Goal: Task Accomplishment & Management: Manage account settings

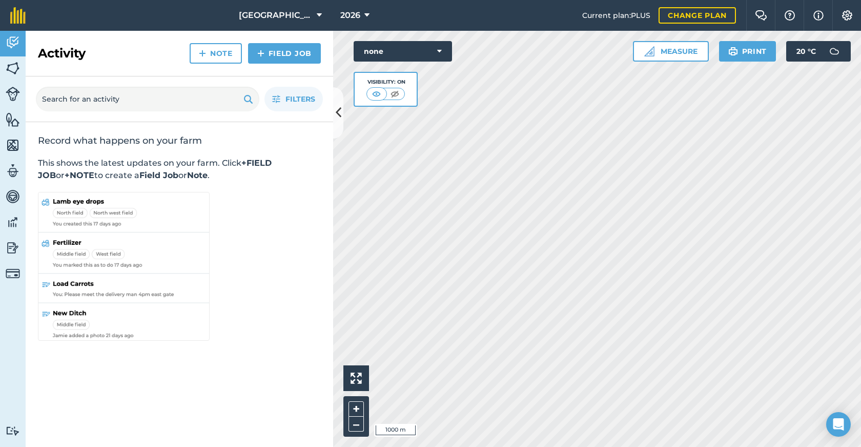
click at [360, 399] on div "+ –" at bounding box center [357, 416] width 26 height 41
click at [355, 407] on button "+" at bounding box center [356, 408] width 15 height 15
click at [361, 409] on button "+" at bounding box center [356, 408] width 15 height 15
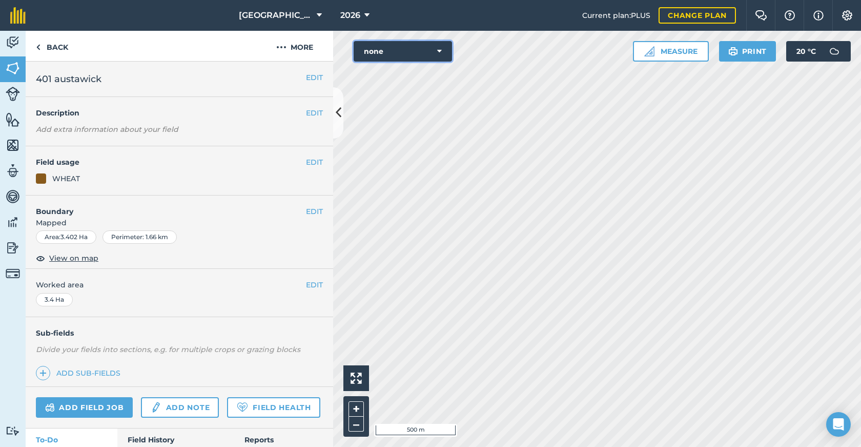
click at [402, 53] on button "none" at bounding box center [403, 51] width 98 height 21
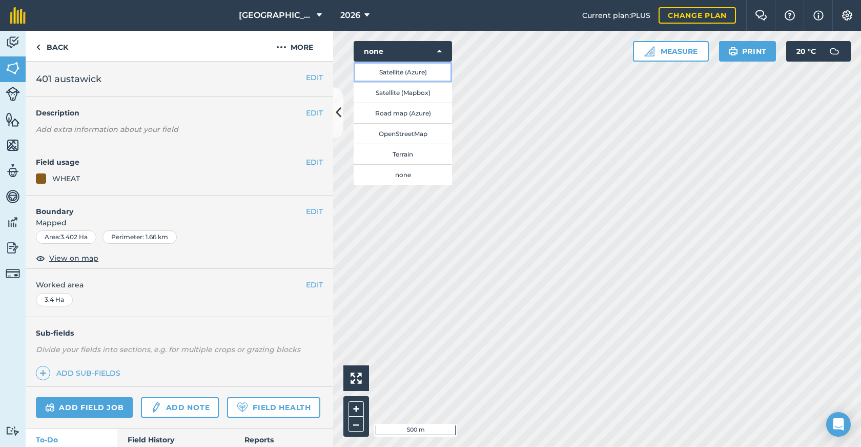
click at [411, 75] on button "Satellite (Azure)" at bounding box center [403, 72] width 98 height 21
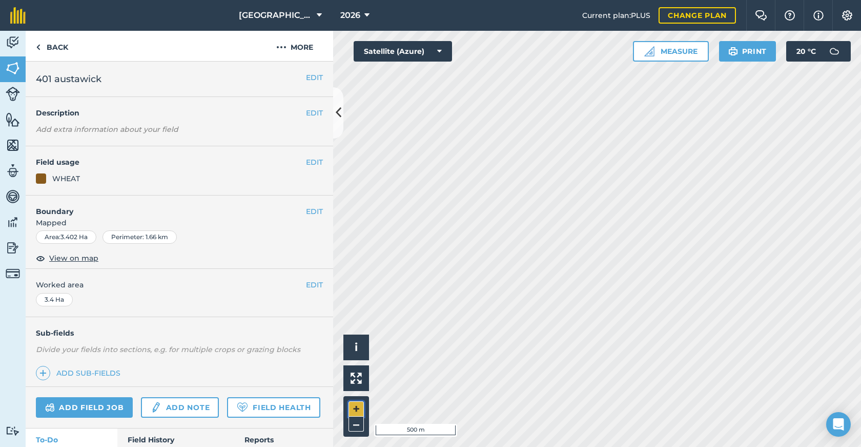
click at [356, 410] on button "+" at bounding box center [356, 408] width 15 height 15
click at [306, 209] on button "EDIT" at bounding box center [314, 211] width 17 height 11
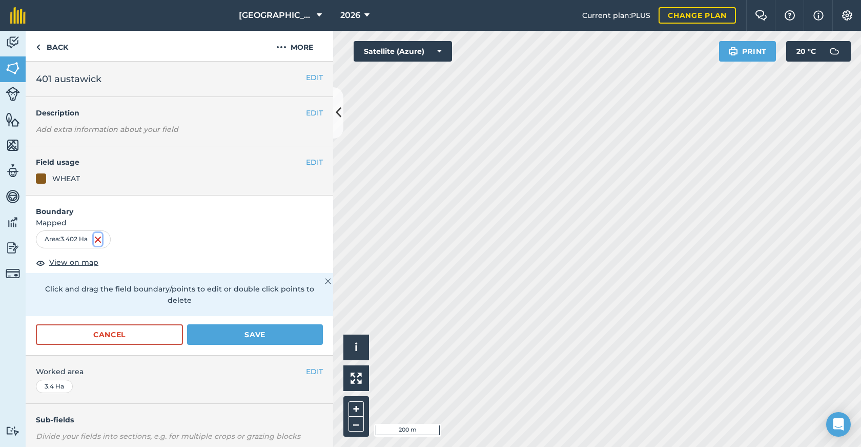
click at [100, 240] on img at bounding box center [98, 239] width 8 height 12
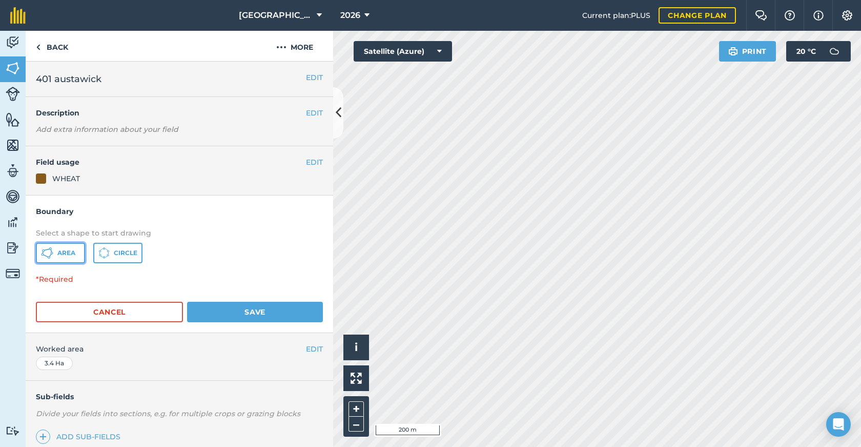
click at [77, 255] on button "Area" at bounding box center [60, 253] width 49 height 21
click at [89, 304] on button "Cancel" at bounding box center [109, 311] width 147 height 21
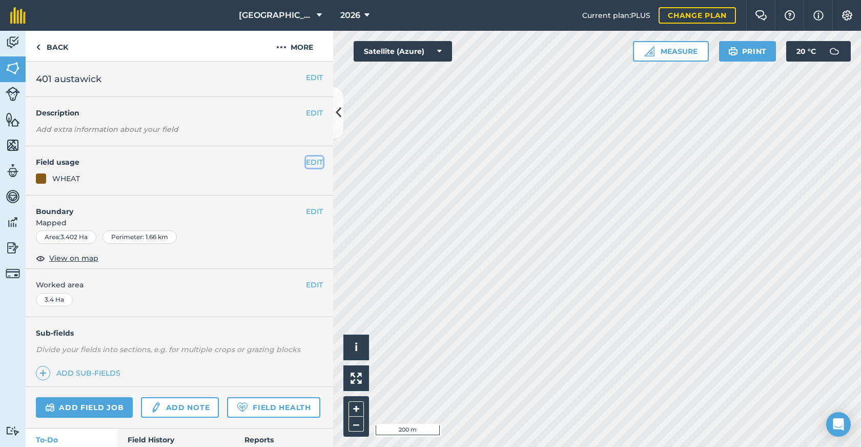
click at [306, 162] on button "EDIT" at bounding box center [314, 161] width 17 height 11
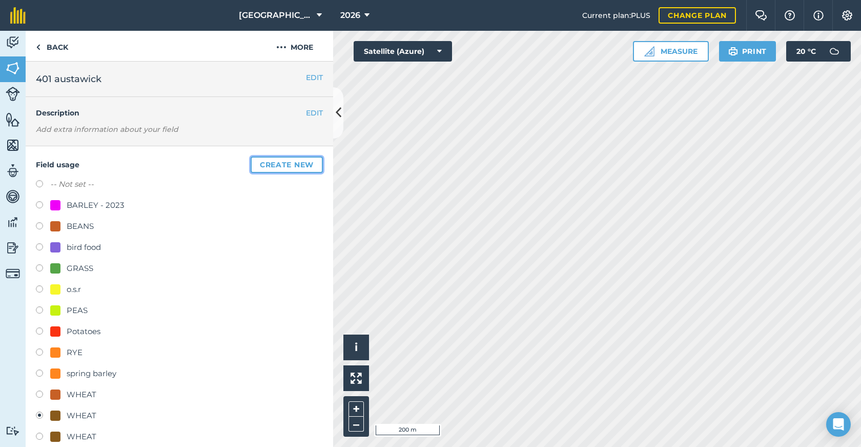
click at [305, 162] on button "Create new" at bounding box center [287, 164] width 72 height 16
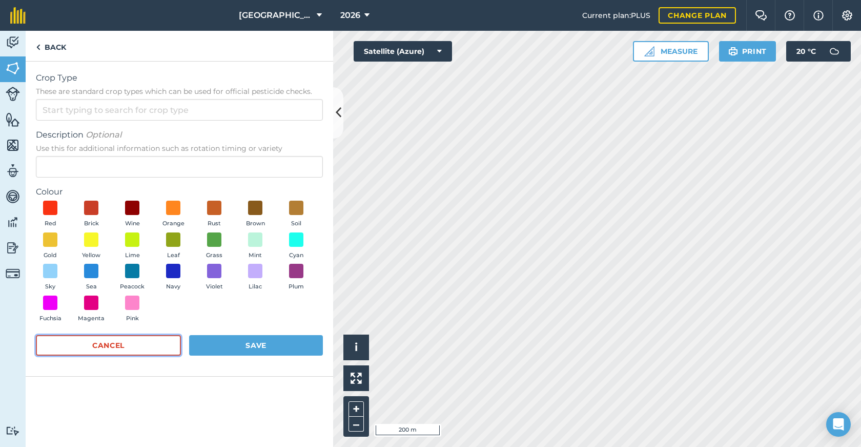
click at [144, 340] on button "Cancel" at bounding box center [108, 345] width 145 height 21
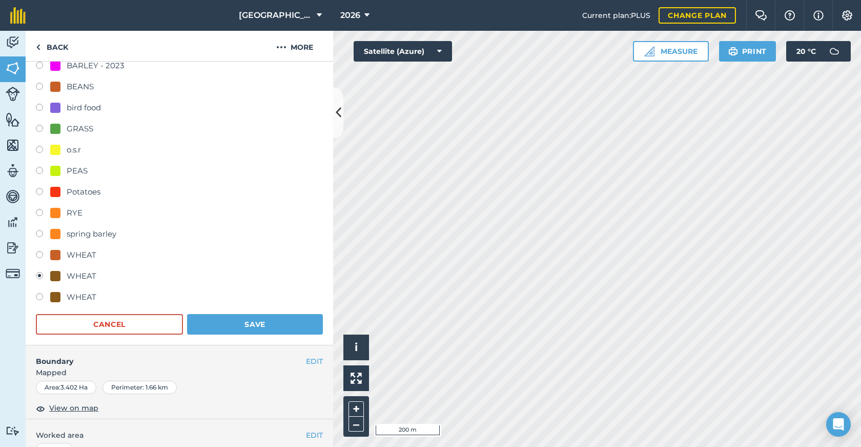
scroll to position [164, 0]
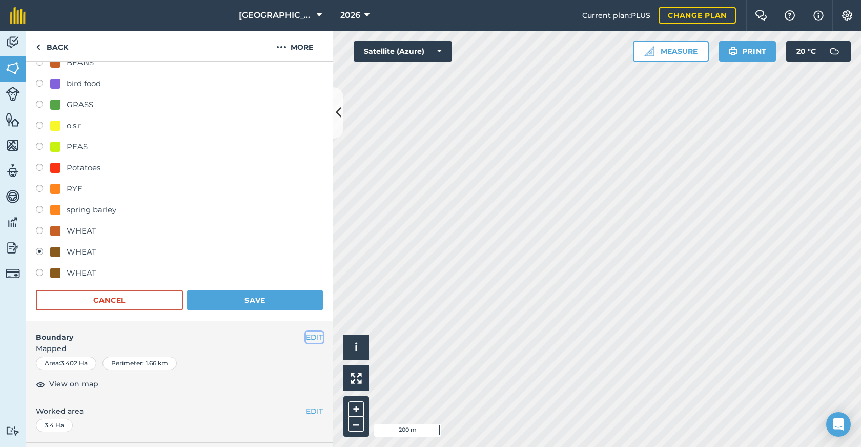
click at [306, 338] on button "EDIT" at bounding box center [314, 336] width 17 height 11
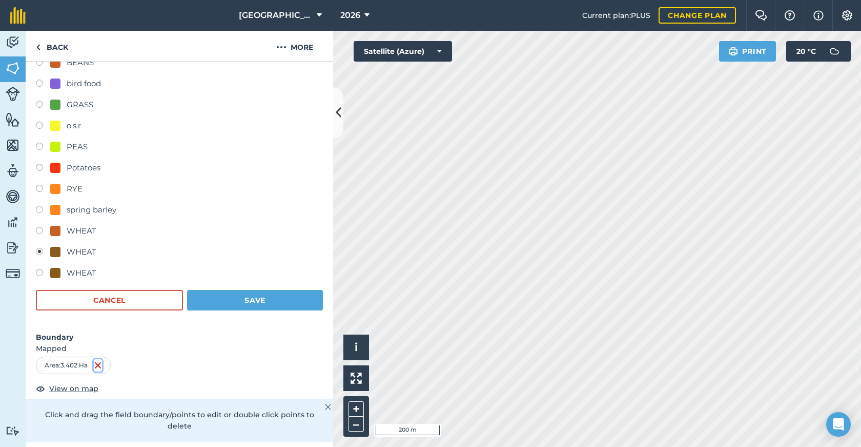
click at [100, 367] on img at bounding box center [98, 365] width 8 height 12
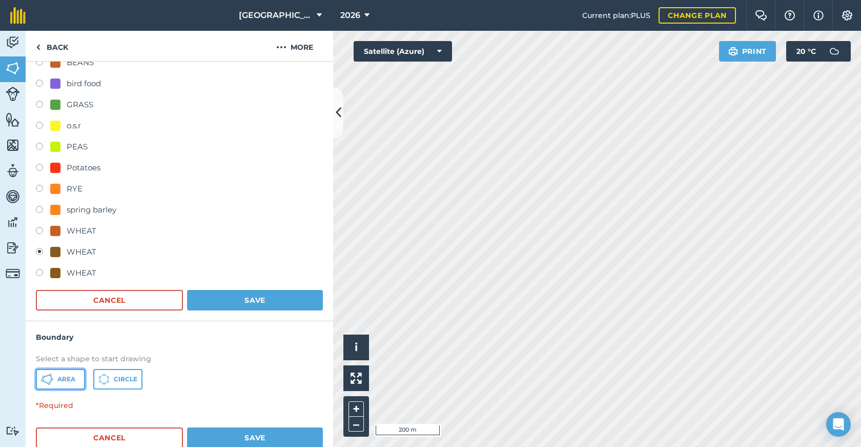
drag, startPoint x: 41, startPoint y: 382, endPoint x: 78, endPoint y: 364, distance: 41.0
click at [42, 382] on icon at bounding box center [47, 379] width 12 height 12
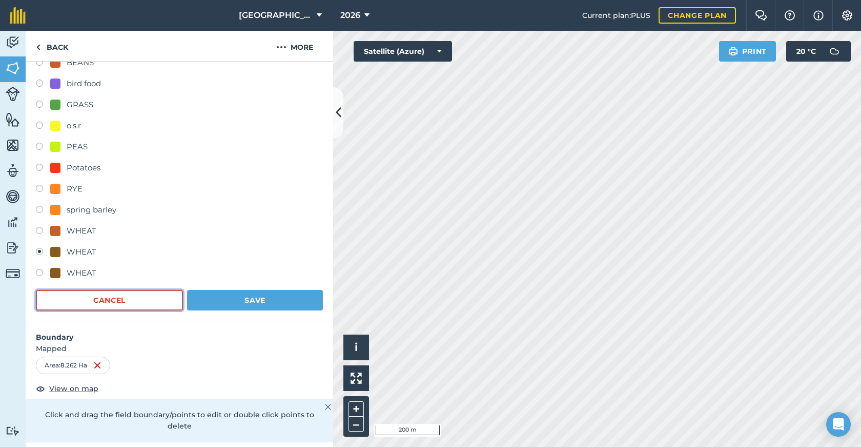
click at [101, 297] on button "Cancel" at bounding box center [109, 300] width 147 height 21
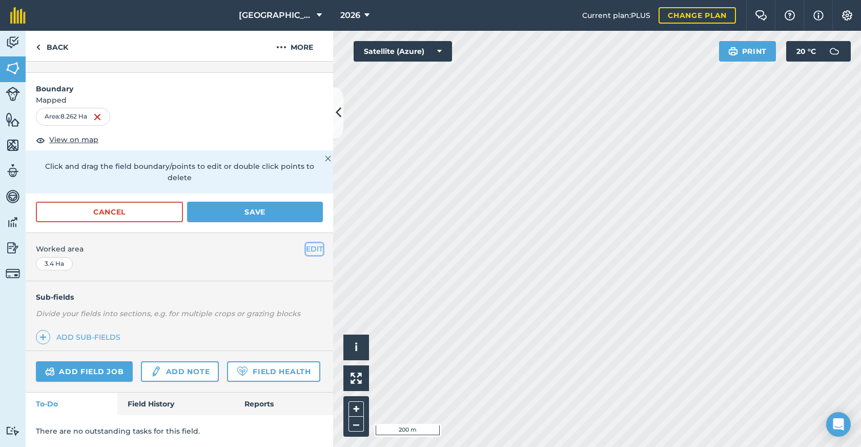
click at [306, 243] on button "EDIT" at bounding box center [314, 248] width 17 height 11
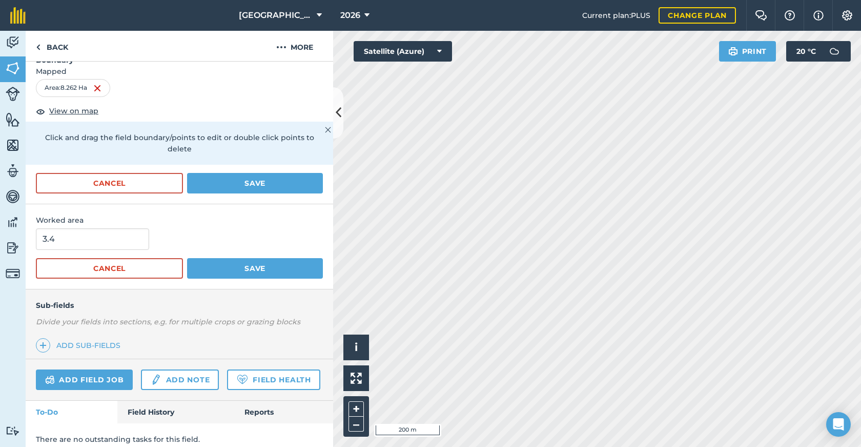
click at [194, 323] on em "Divide your fields into sections, e.g. for multiple crops or grazing blocks" at bounding box center [168, 321] width 265 height 9
click at [135, 275] on button "Cancel" at bounding box center [109, 268] width 147 height 21
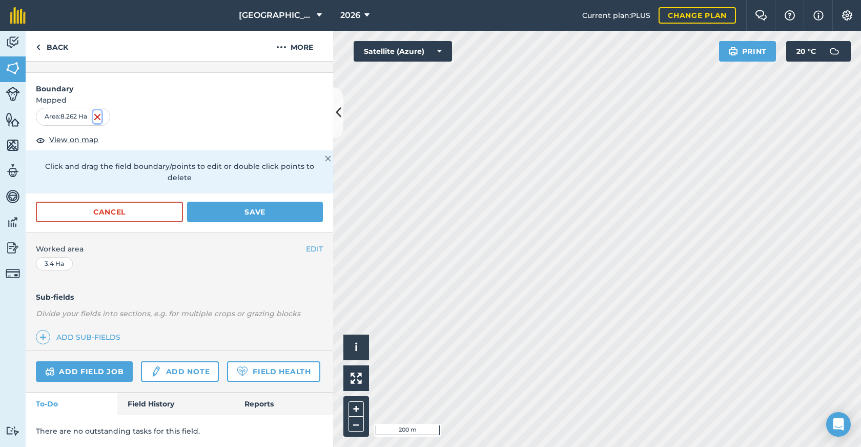
click at [96, 111] on img at bounding box center [97, 117] width 8 height 12
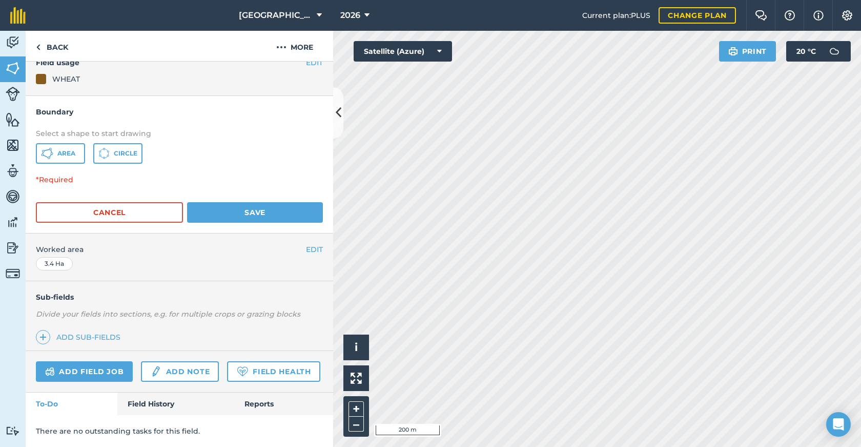
scroll to position [128, 0]
click at [74, 143] on button "Area" at bounding box center [60, 153] width 49 height 21
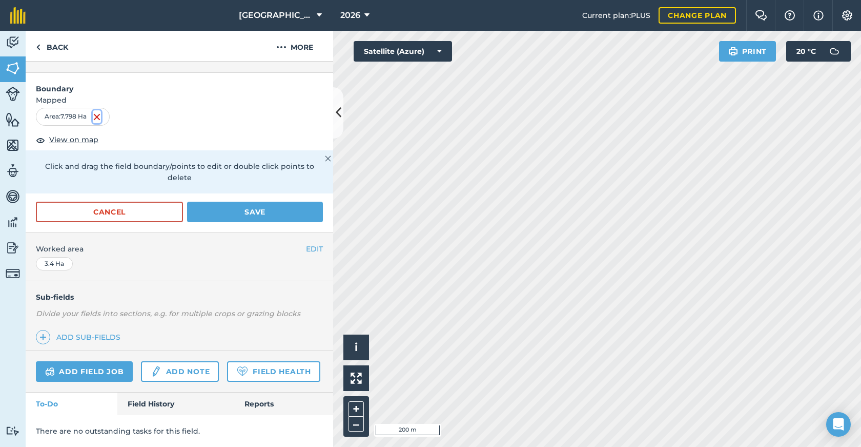
click at [96, 113] on img at bounding box center [97, 117] width 8 height 12
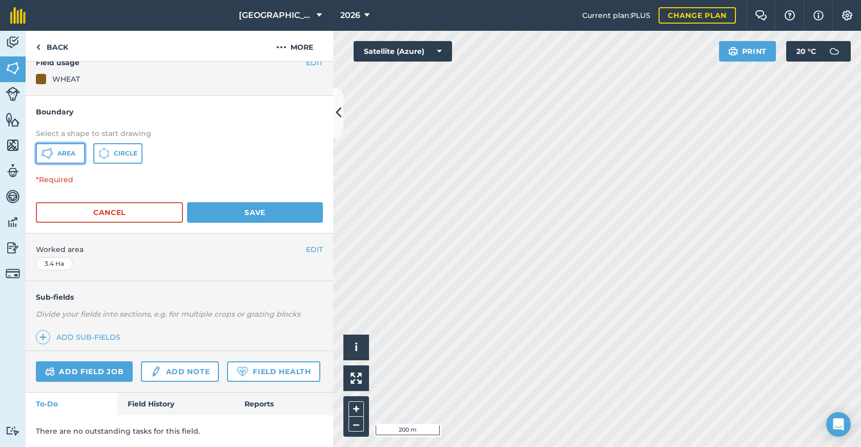
click at [71, 149] on span "Area" at bounding box center [66, 153] width 18 height 8
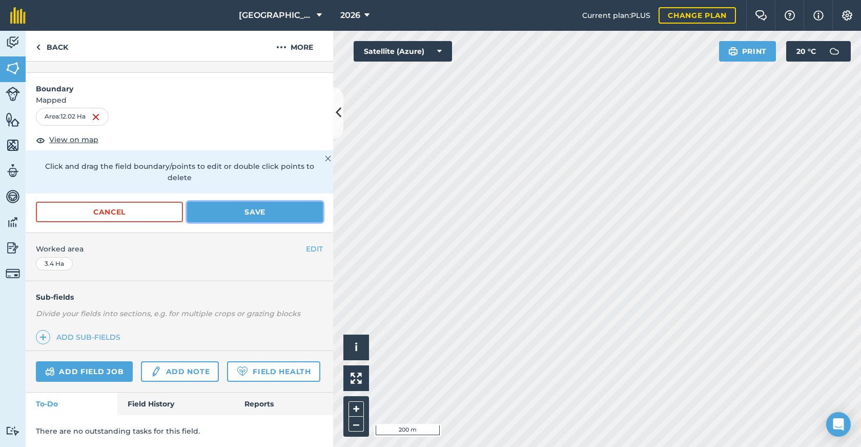
click at [294, 208] on button "Save" at bounding box center [255, 212] width 136 height 21
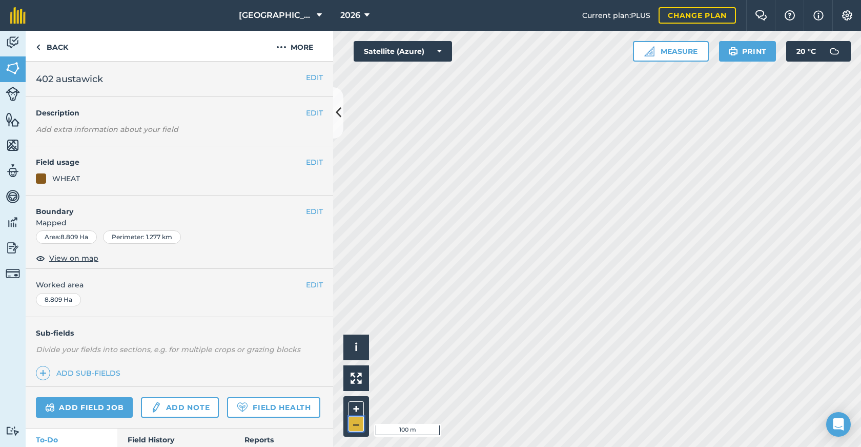
click at [355, 424] on button "–" at bounding box center [356, 423] width 15 height 15
click at [306, 160] on button "EDIT" at bounding box center [314, 161] width 17 height 11
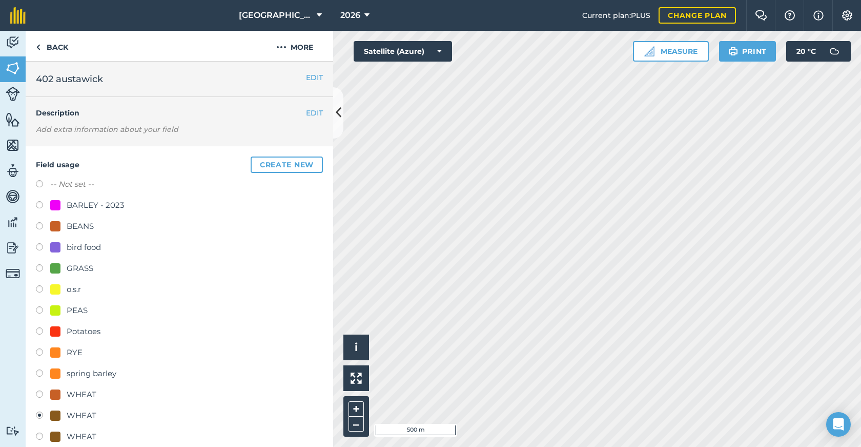
click at [93, 335] on div "Potatoes" at bounding box center [84, 331] width 34 height 12
radio input "true"
radio input "false"
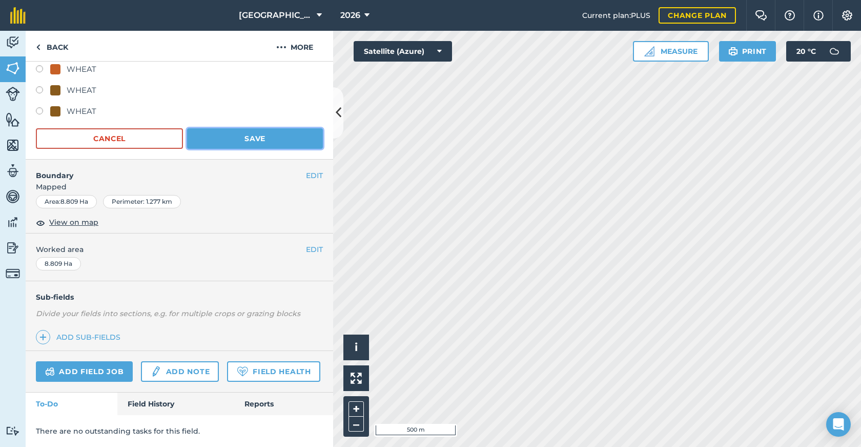
click at [257, 130] on button "Save" at bounding box center [255, 138] width 136 height 21
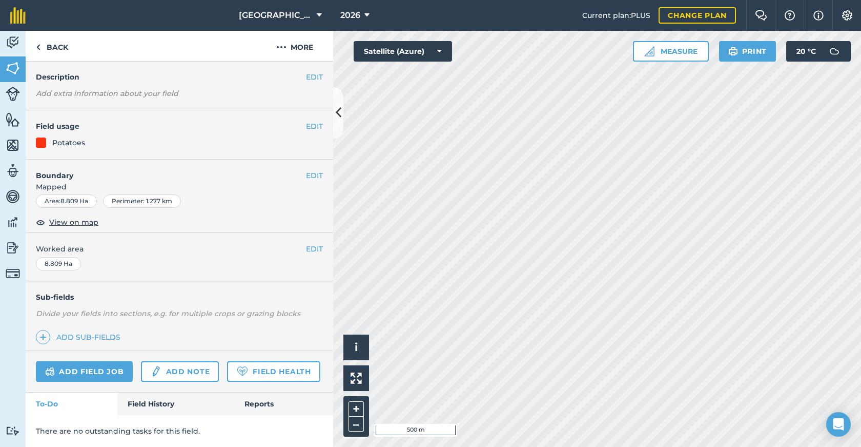
scroll to position [65, 0]
click at [307, 120] on button "EDIT" at bounding box center [314, 125] width 17 height 11
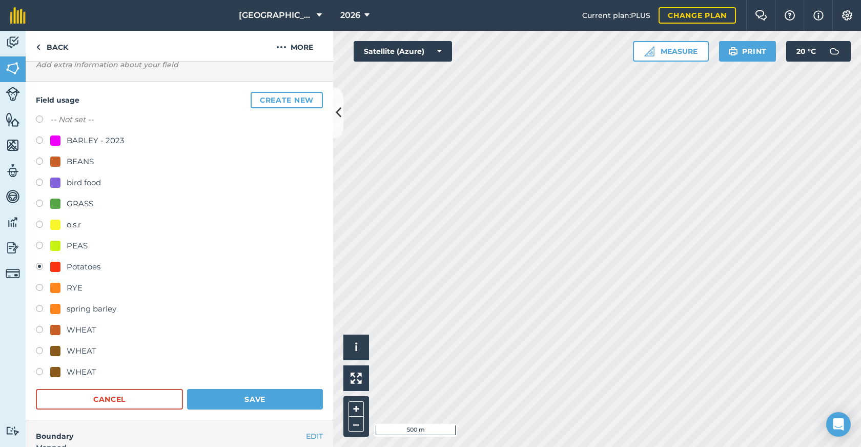
click at [59, 350] on div at bounding box center [55, 351] width 10 height 10
radio input "true"
radio input "false"
click at [187, 395] on button "Save" at bounding box center [255, 399] width 136 height 21
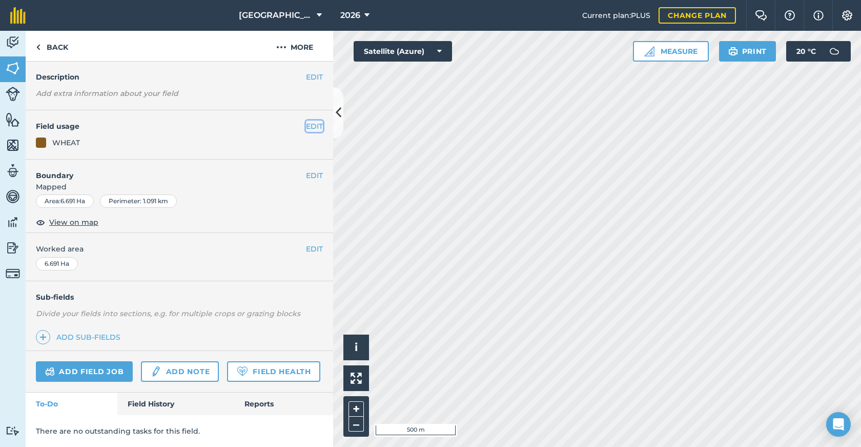
click at [306, 120] on button "EDIT" at bounding box center [314, 125] width 17 height 11
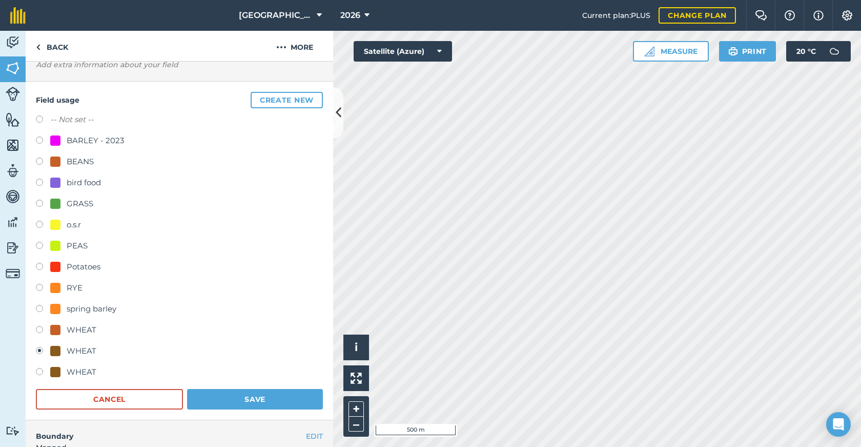
click at [57, 246] on div at bounding box center [55, 245] width 10 height 10
radio input "true"
radio input "false"
click at [231, 398] on button "Save" at bounding box center [255, 399] width 136 height 21
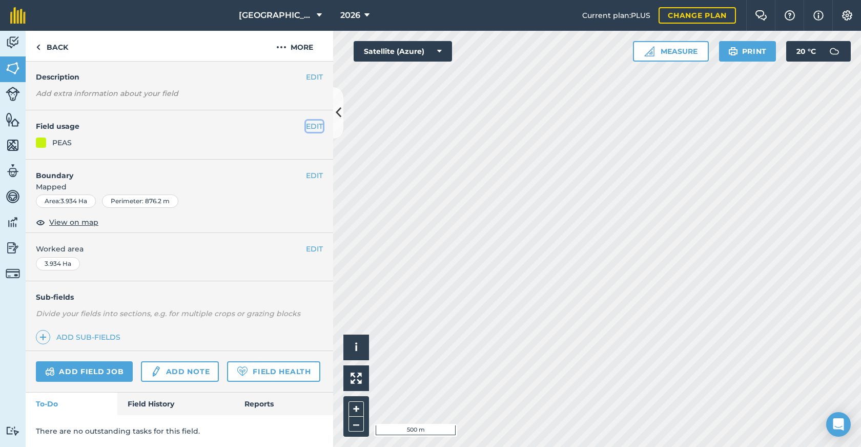
click at [306, 120] on button "EDIT" at bounding box center [314, 125] width 17 height 11
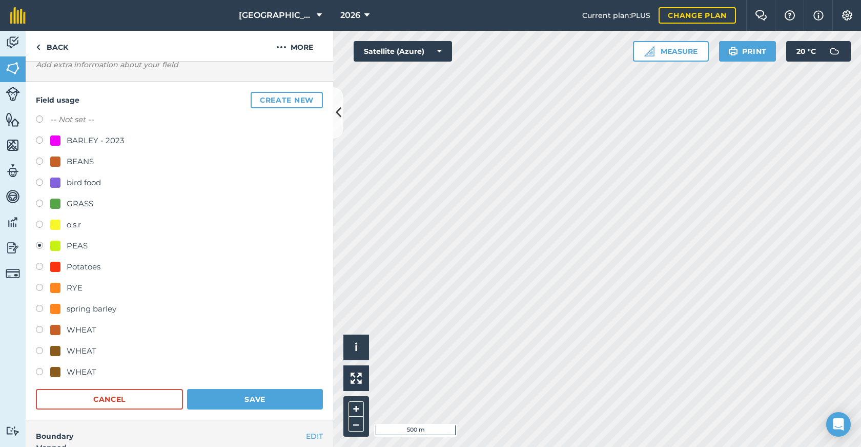
click at [55, 347] on div at bounding box center [55, 351] width 10 height 10
radio input "true"
radio input "false"
click at [196, 400] on button "Save" at bounding box center [255, 399] width 136 height 21
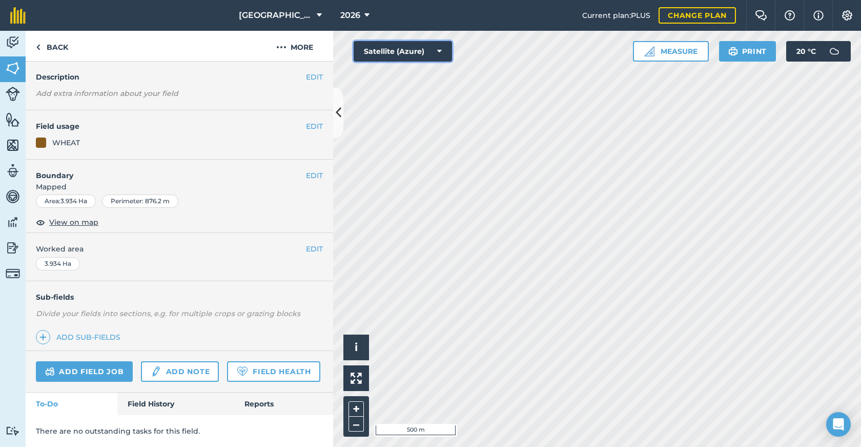
drag, startPoint x: 419, startPoint y: 43, endPoint x: 417, endPoint y: 53, distance: 10.5
click at [419, 44] on button "Satellite (Azure)" at bounding box center [403, 51] width 98 height 21
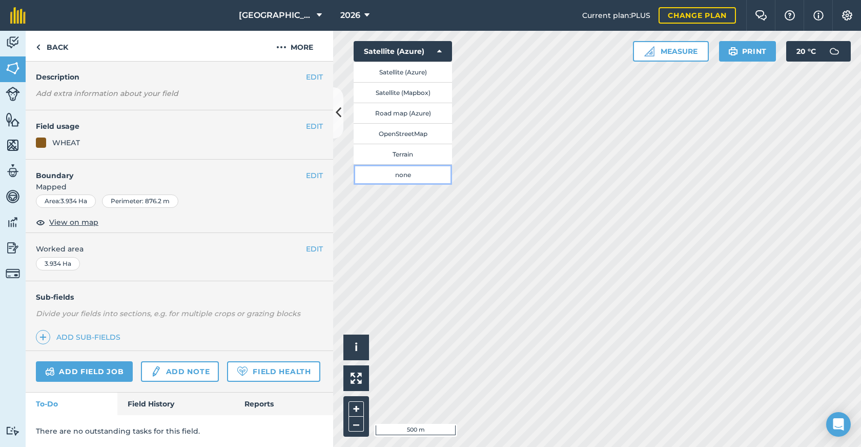
click at [390, 179] on button "none" at bounding box center [403, 174] width 98 height 21
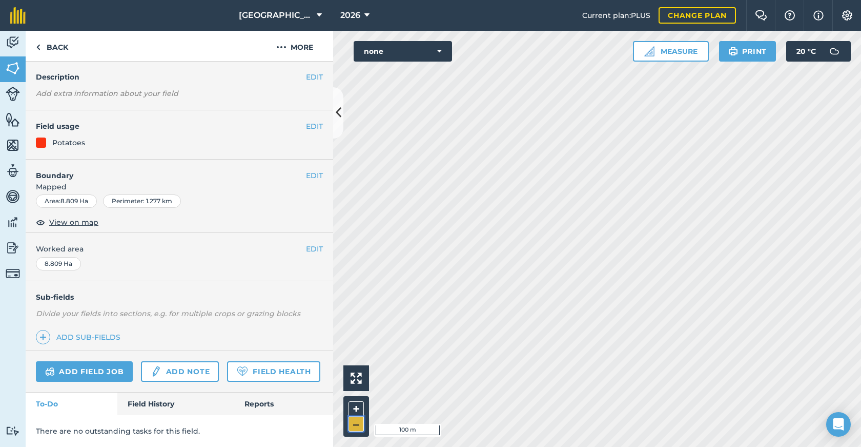
click at [352, 421] on button "–" at bounding box center [356, 423] width 15 height 15
click at [356, 425] on button "–" at bounding box center [356, 423] width 15 height 15
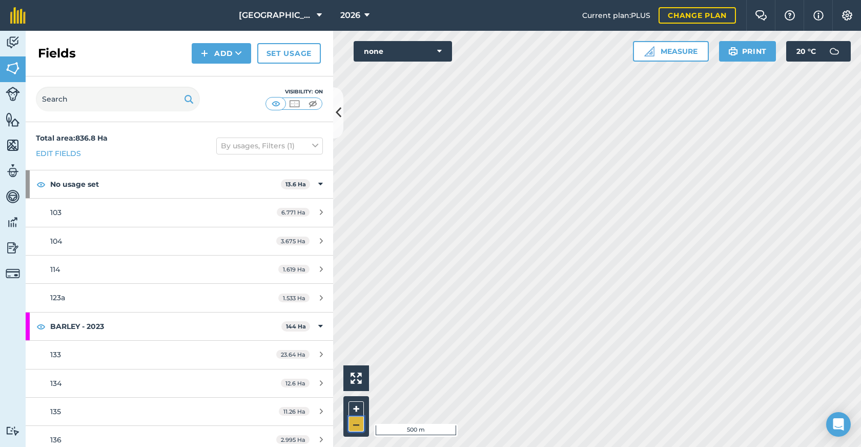
click at [354, 426] on button "–" at bounding box center [356, 423] width 15 height 15
click at [339, 124] on button at bounding box center [338, 112] width 10 height 51
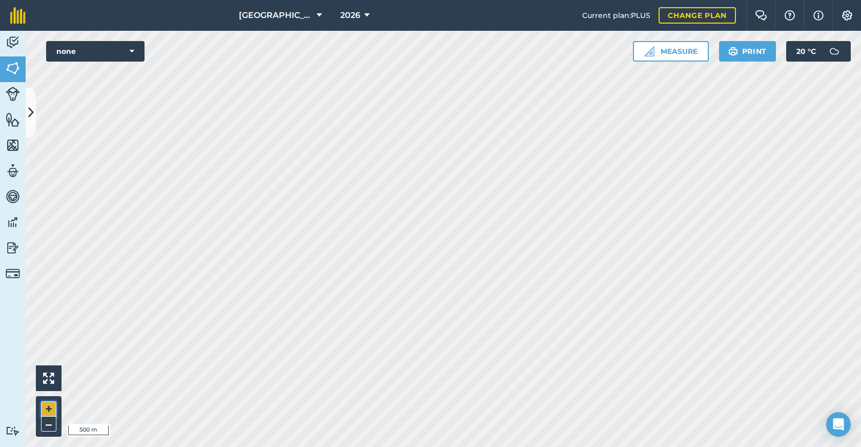
click at [43, 406] on button "+" at bounding box center [48, 408] width 15 height 15
click at [47, 424] on button "–" at bounding box center [48, 423] width 15 height 15
click at [49, 408] on button "+" at bounding box center [48, 408] width 15 height 15
click at [44, 427] on button "–" at bounding box center [48, 423] width 15 height 15
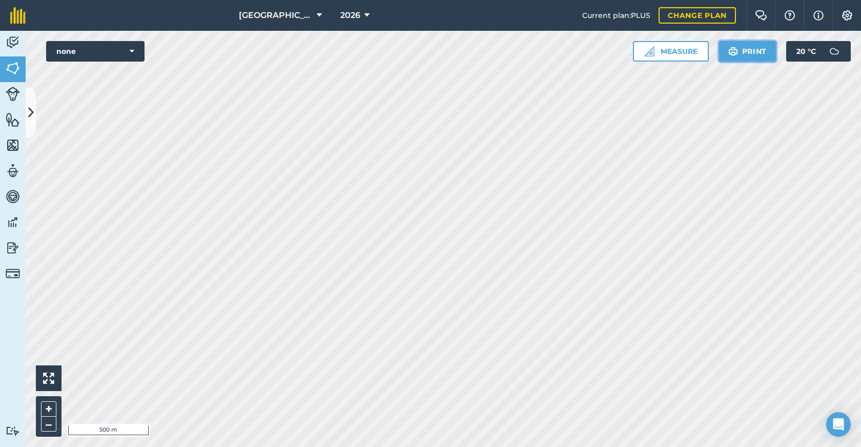
click at [766, 45] on button "Print" at bounding box center [747, 51] width 57 height 21
click at [752, 48] on button "Print" at bounding box center [747, 51] width 57 height 21
click at [767, 58] on button "Print" at bounding box center [747, 51] width 57 height 21
click at [756, 51] on button "Print" at bounding box center [747, 51] width 57 height 21
click at [756, 55] on button "Print" at bounding box center [747, 51] width 57 height 21
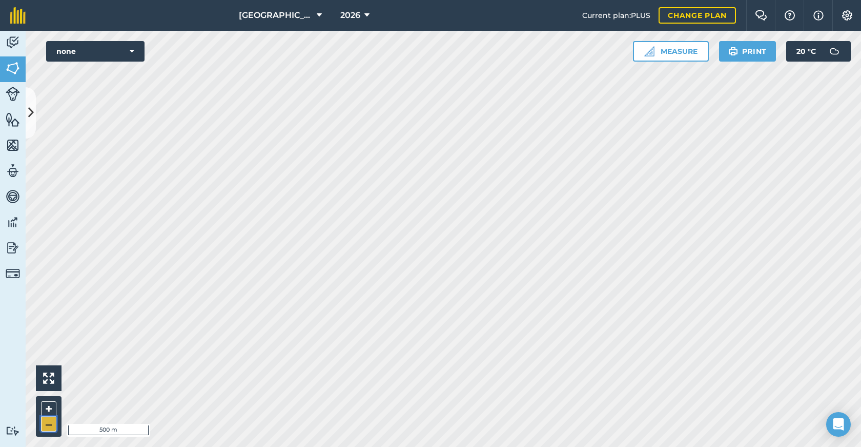
click at [53, 422] on button "–" at bounding box center [48, 423] width 15 height 15
click at [48, 406] on button "+" at bounding box center [48, 408] width 15 height 15
click at [45, 425] on div "Tutorials" at bounding box center [47, 431] width 46 height 12
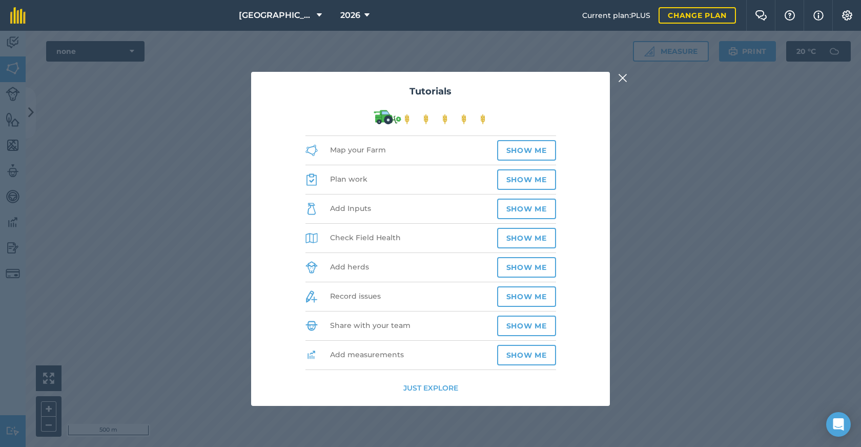
click at [629, 77] on div at bounding box center [624, 78] width 12 height 12
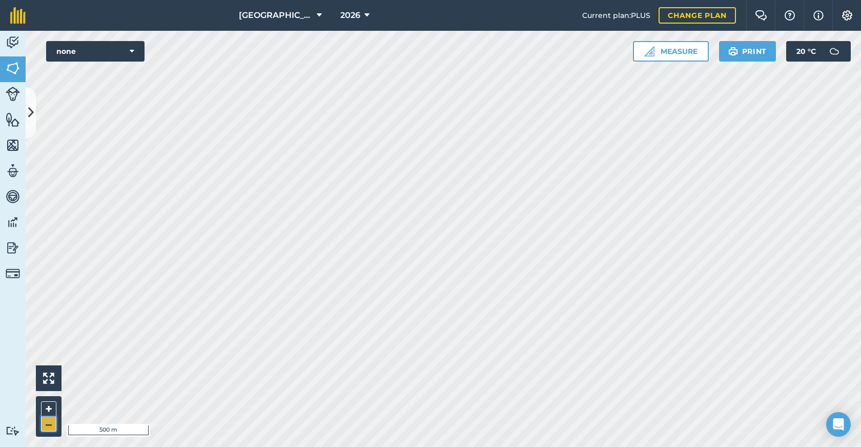
click at [45, 430] on button "–" at bounding box center [48, 423] width 15 height 15
click at [732, 53] on img at bounding box center [734, 51] width 10 height 12
